Goal: Check status: Check status

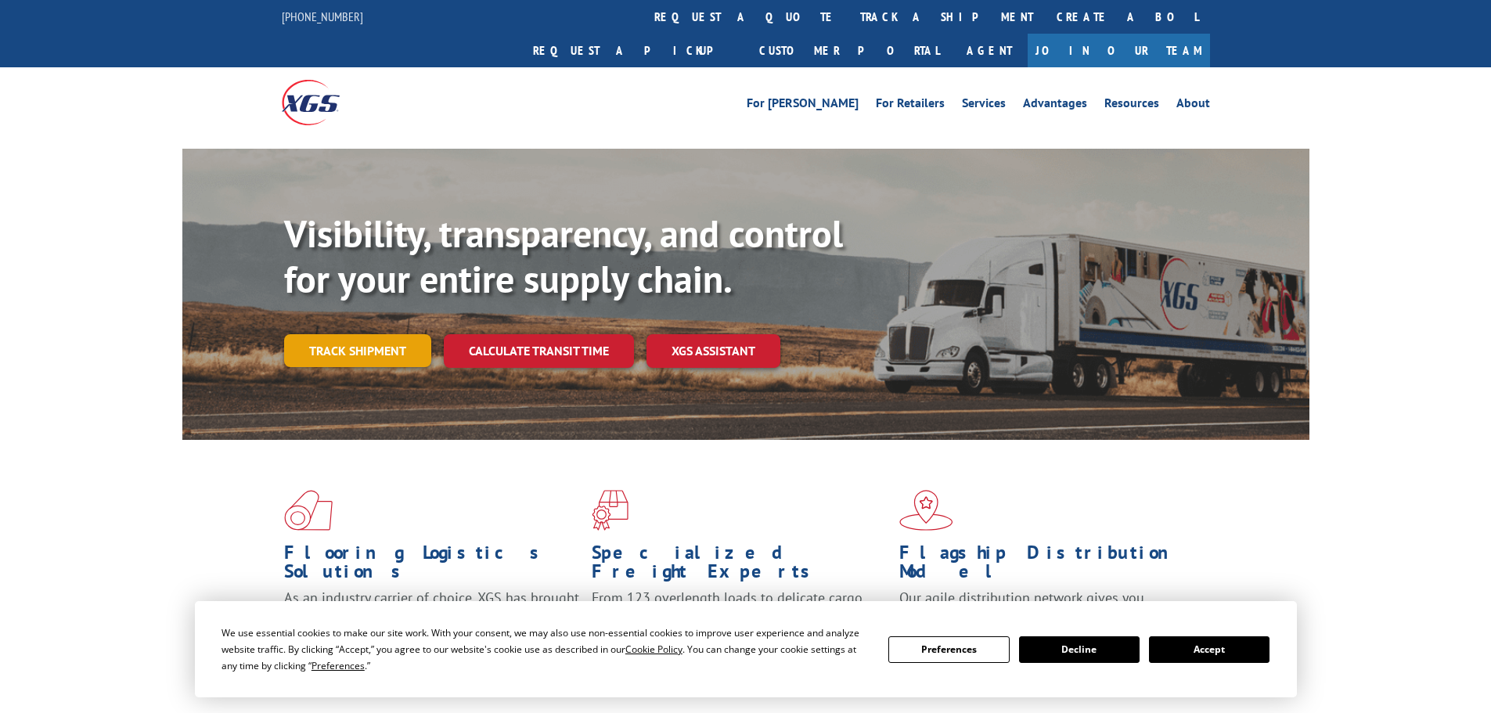
click at [358, 334] on link "Track shipment" at bounding box center [357, 350] width 147 height 33
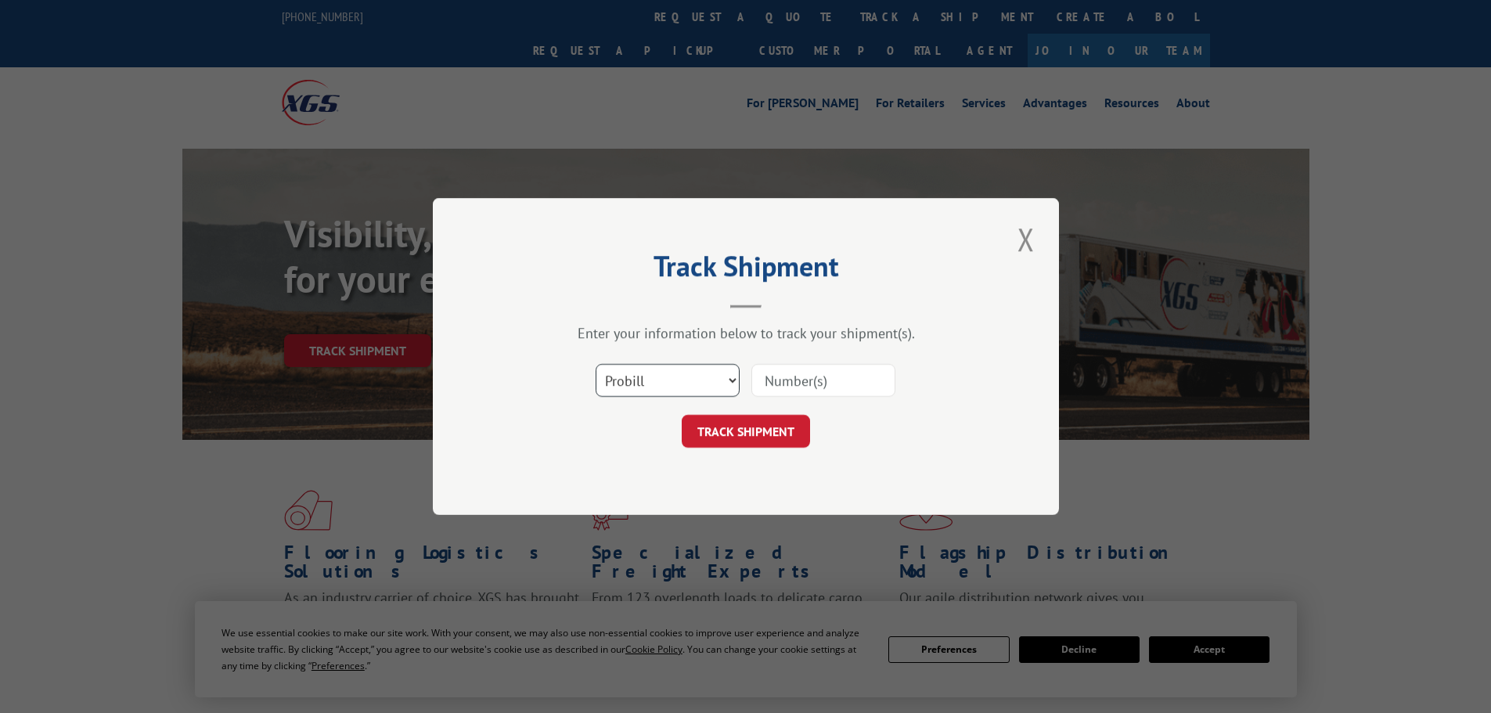
click at [676, 377] on select "Select category... Probill BOL PO" at bounding box center [668, 380] width 144 height 33
select select "bol"
click at [596, 364] on select "Select category... Probill BOL PO" at bounding box center [668, 380] width 144 height 33
click at [777, 384] on input at bounding box center [824, 380] width 144 height 33
paste input "4856139"
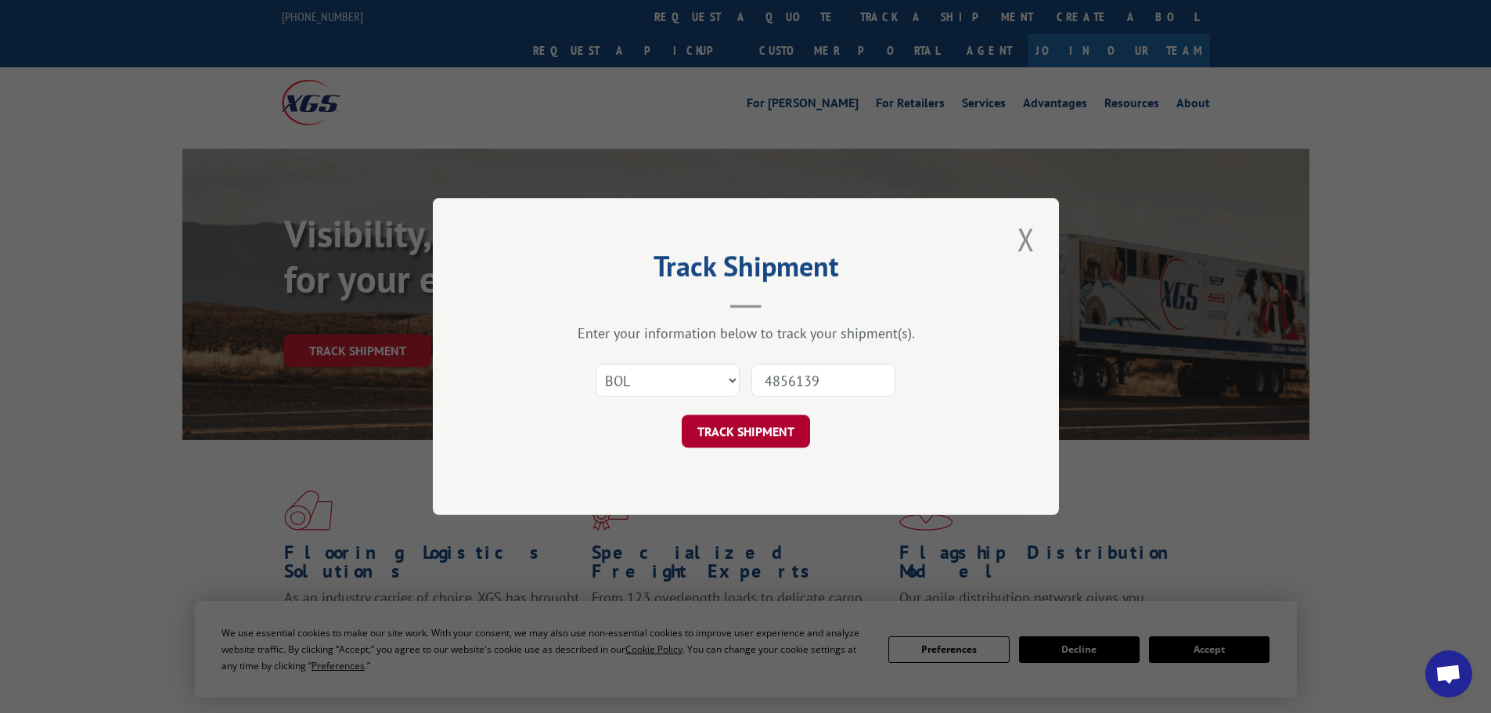
type input "4856139"
click at [758, 425] on button "TRACK SHIPMENT" at bounding box center [746, 431] width 128 height 33
